Goal: Transaction & Acquisition: Purchase product/service

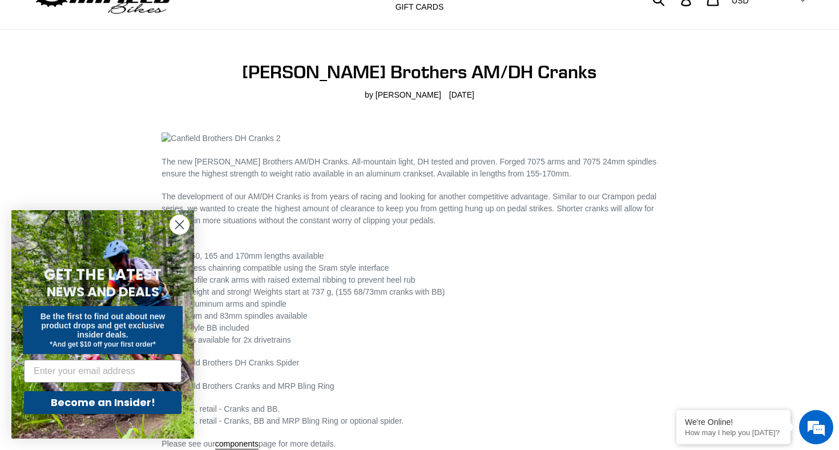
scroll to position [138, 0]
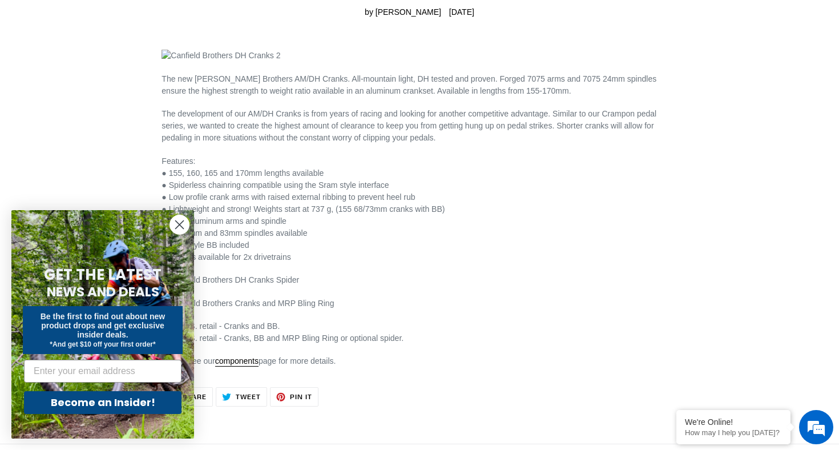
click at [183, 224] on circle "Close dialog" at bounding box center [179, 224] width 19 height 19
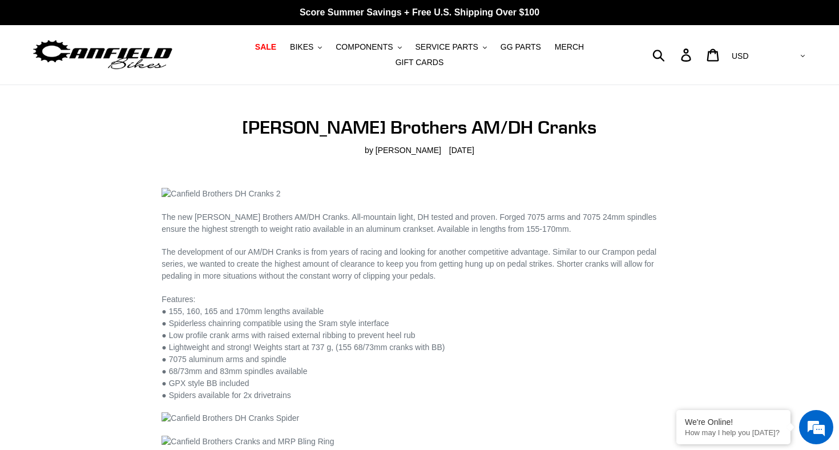
scroll to position [0, 0]
click at [397, 47] on button "COMPONENTS .cls-1{fill:#231f20}" at bounding box center [368, 46] width 77 height 15
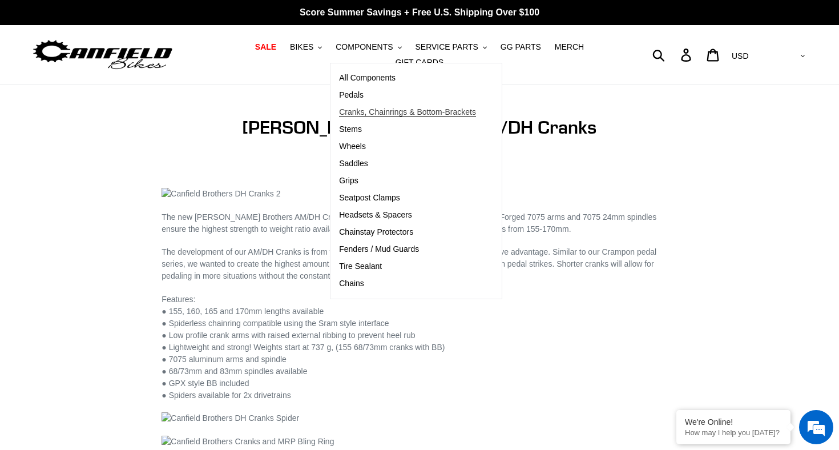
click at [388, 113] on span "Cranks, Chainrings & Bottom-Brackets" at bounding box center [407, 112] width 137 height 10
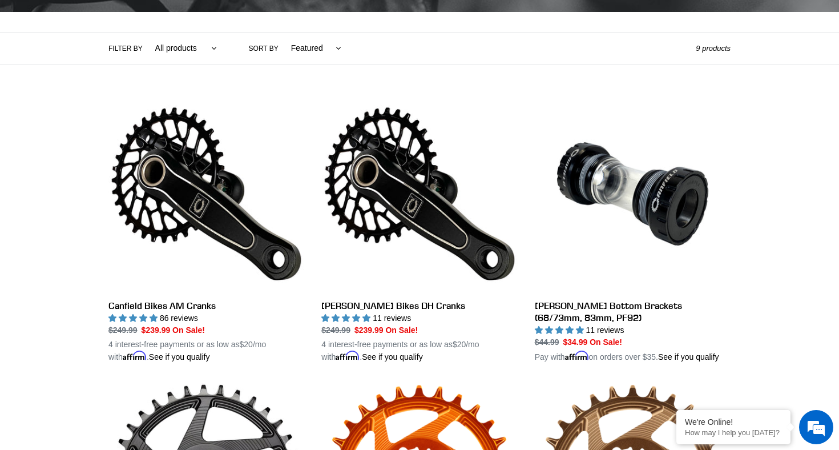
scroll to position [286, 0]
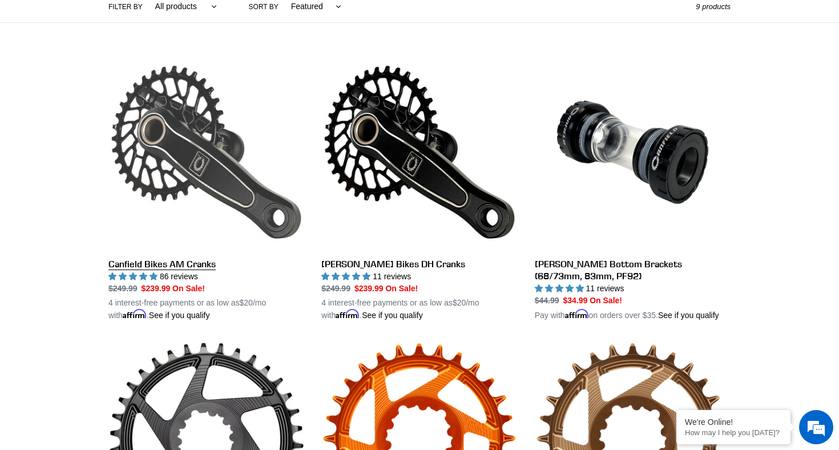
click at [222, 183] on link "Canfield Bikes AM Cranks" at bounding box center [206, 187] width 196 height 267
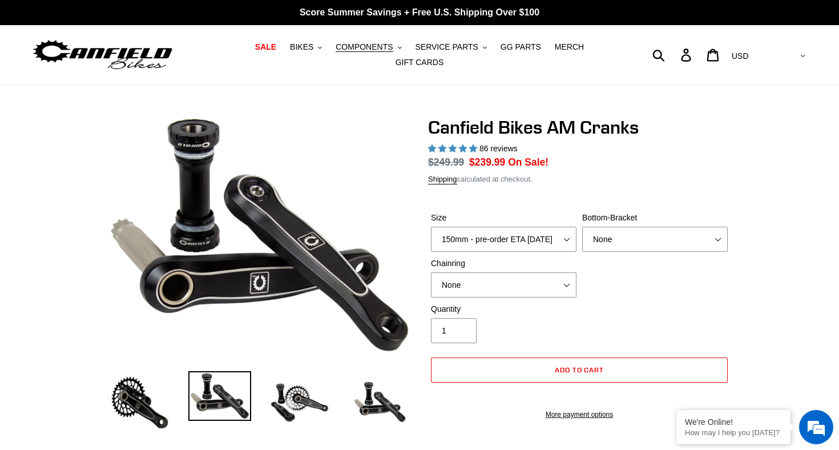
select select "highest-rating"
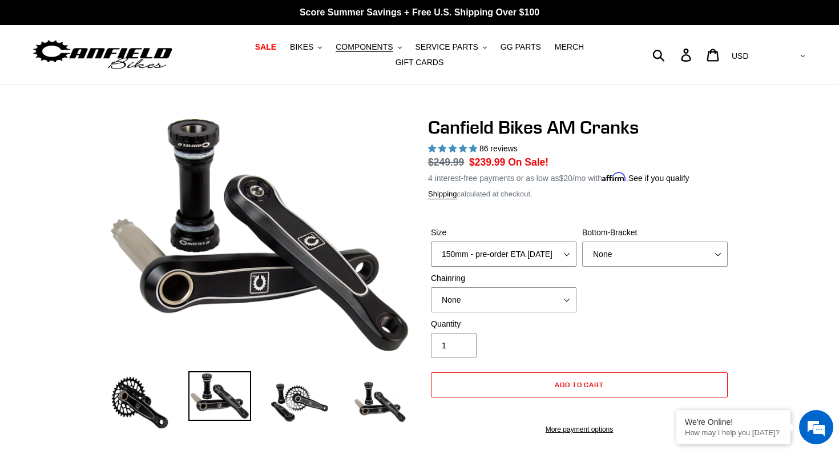
select select "160mm - pre-order ETA 9/30/25"
click at [647, 289] on div "Size 150mm - pre-order ETA 9/30/25 155mm - pre-order ETA 9/30/25 160mm - pre-or…" at bounding box center [579, 272] width 303 height 91
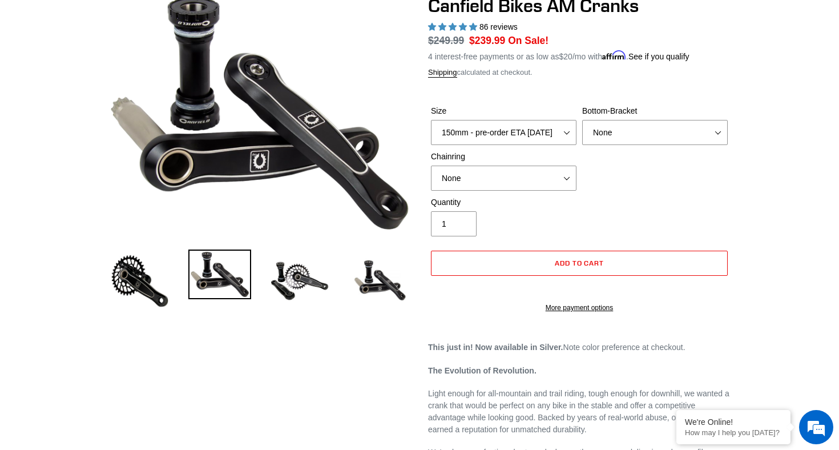
scroll to position [120, 0]
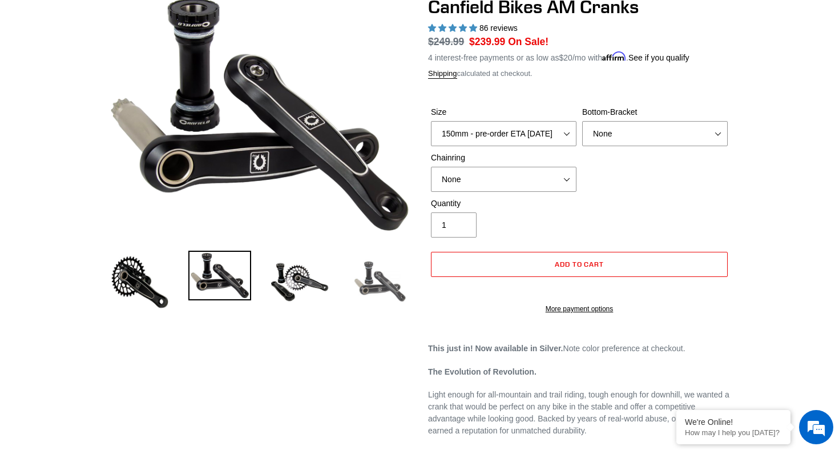
click at [375, 281] on img at bounding box center [379, 282] width 63 height 63
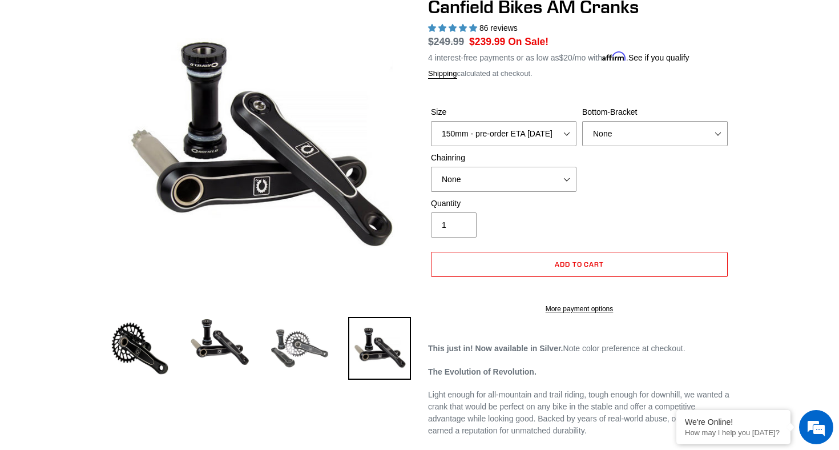
click at [291, 351] on img at bounding box center [299, 348] width 63 height 63
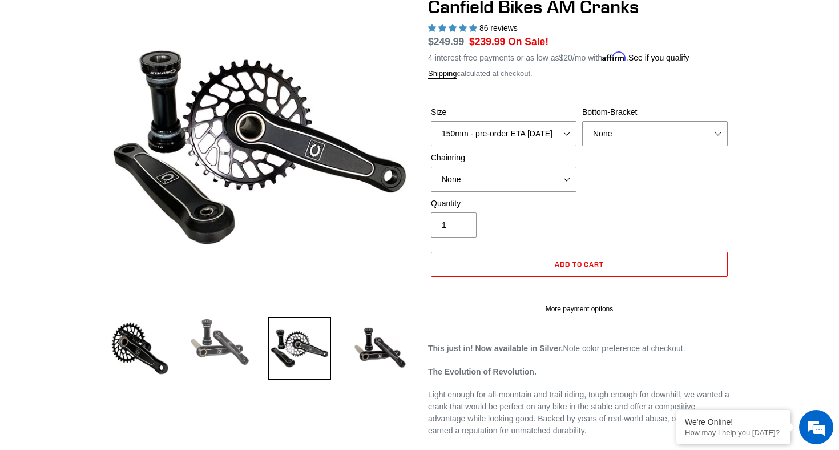
click at [219, 357] on img at bounding box center [219, 342] width 63 height 50
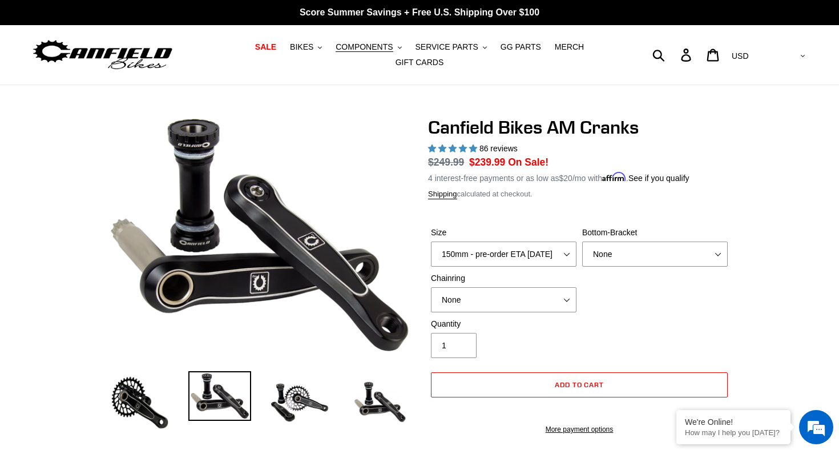
scroll to position [0, 0]
